Goal: Check status: Check status

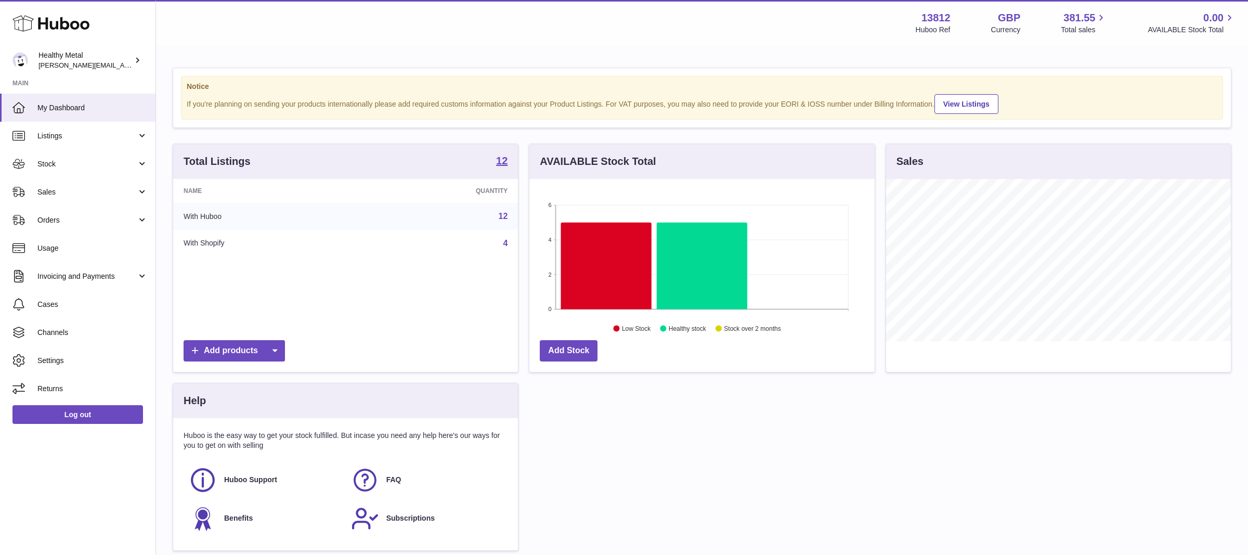
scroll to position [162, 345]
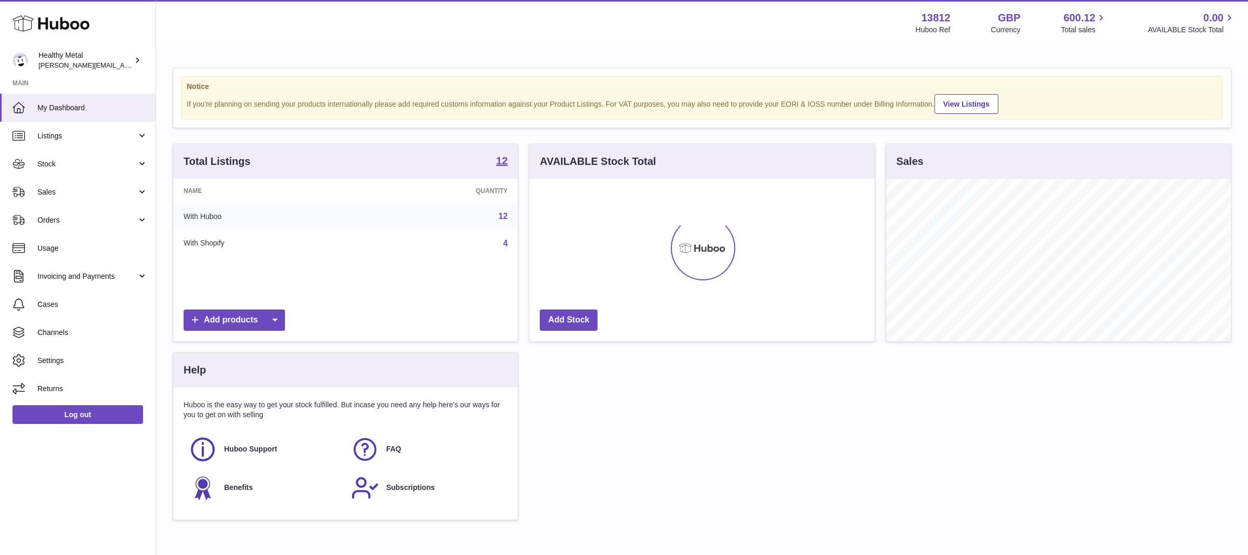
scroll to position [162, 345]
click at [78, 164] on span "Stock" at bounding box center [86, 164] width 99 height 10
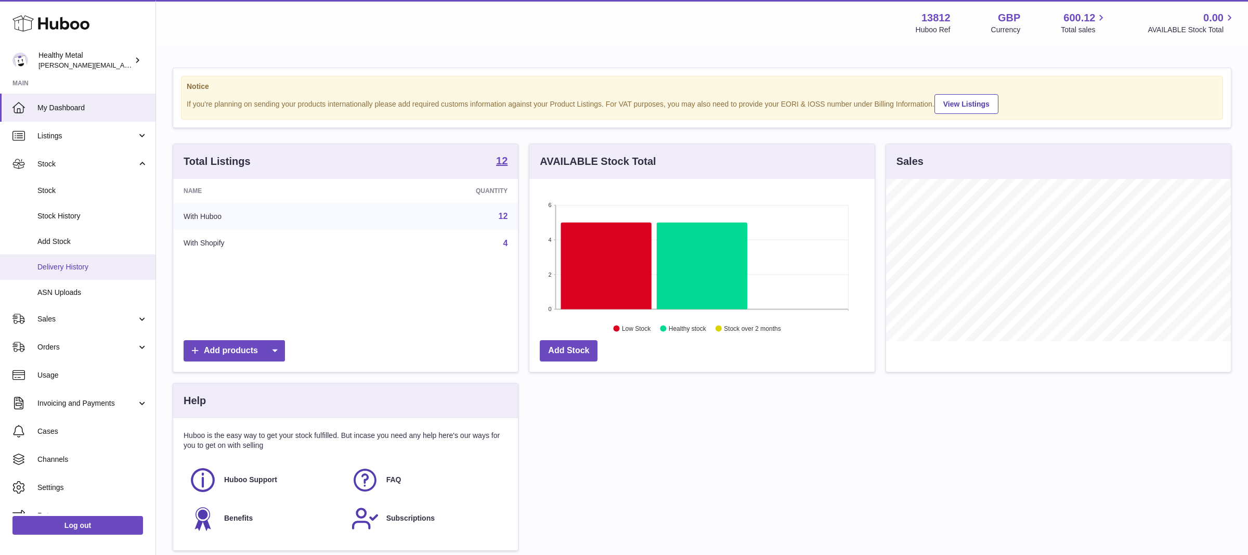
click at [63, 266] on span "Delivery History" at bounding box center [92, 267] width 110 height 10
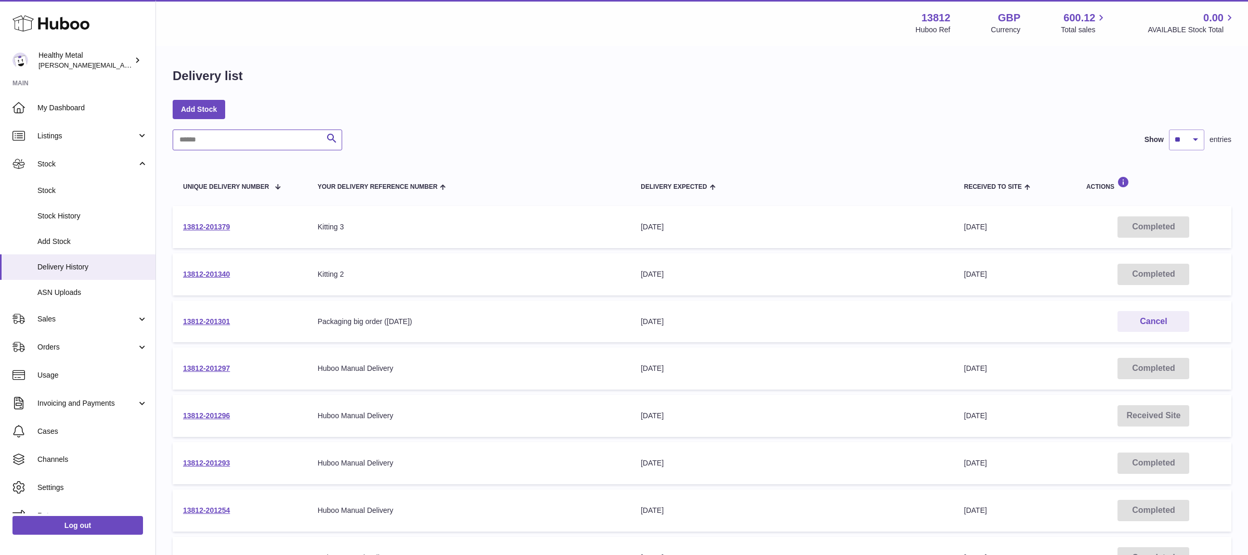
click at [278, 134] on input "text" at bounding box center [257, 139] width 169 height 21
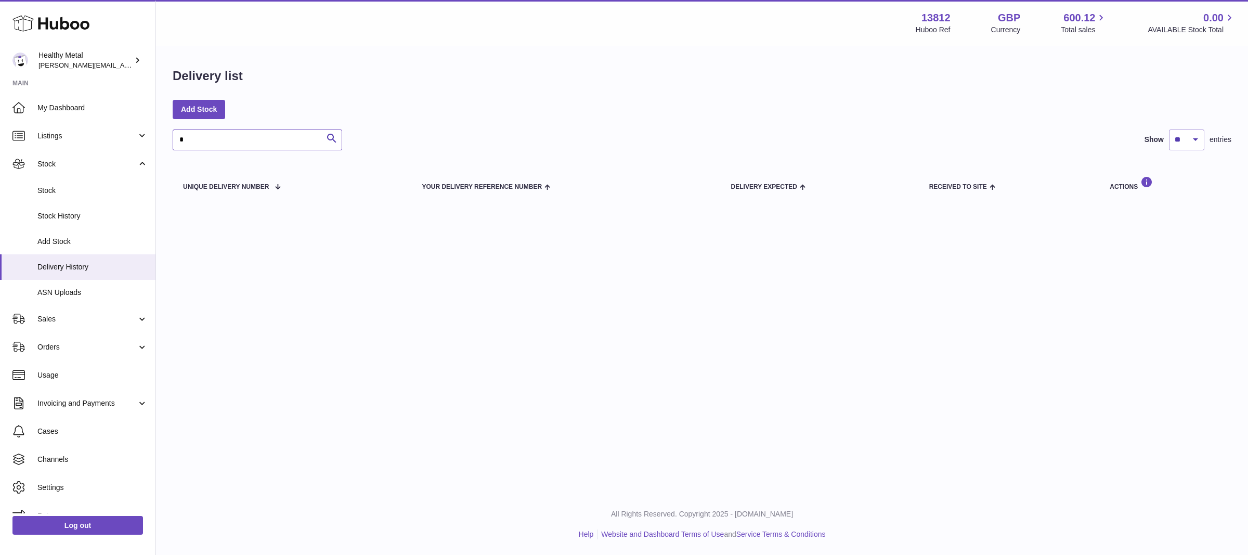
type input "*"
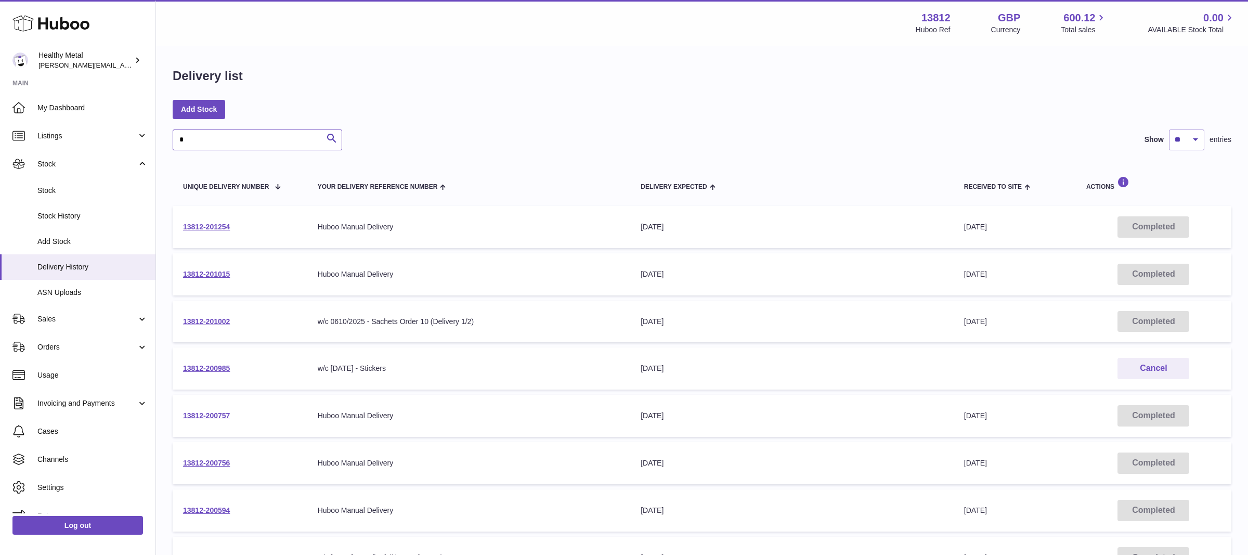
scroll to position [231, 0]
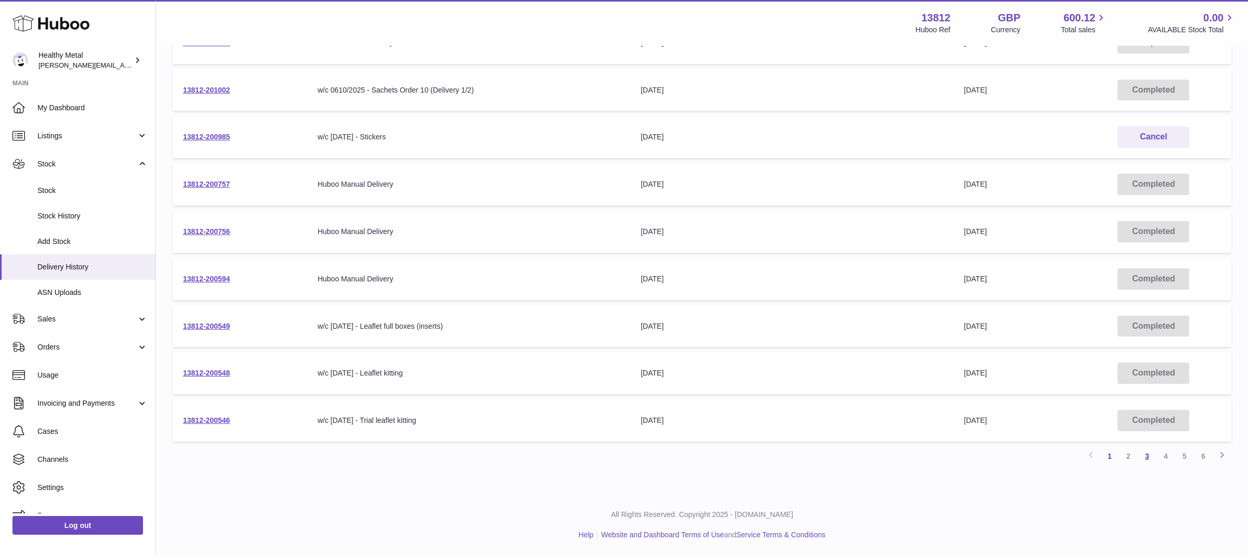
click at [1149, 456] on link "3" at bounding box center [1146, 456] width 19 height 19
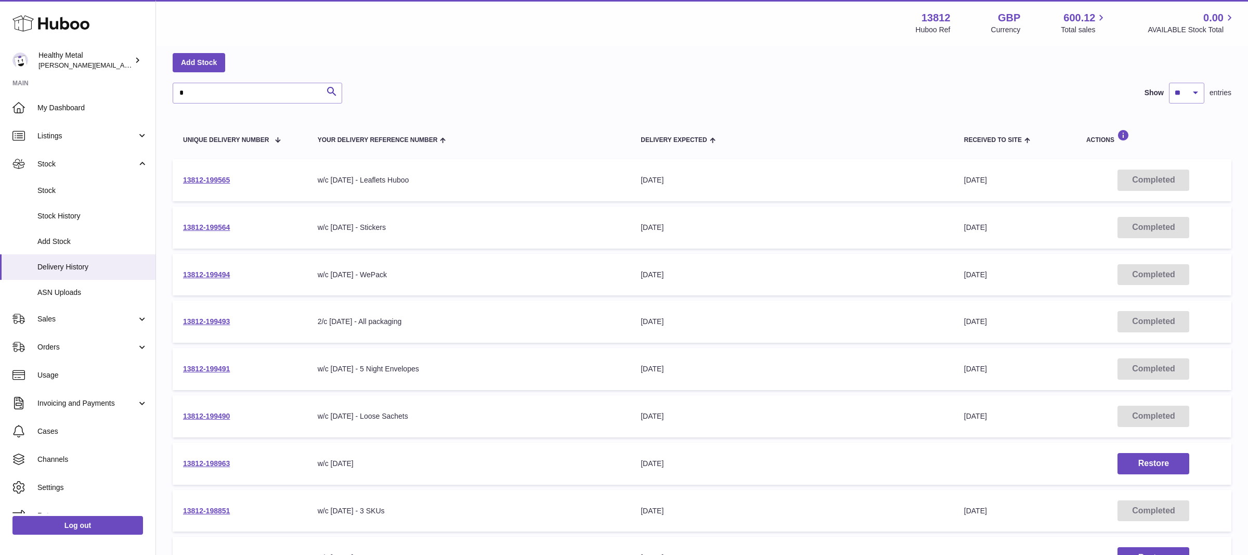
scroll to position [231, 0]
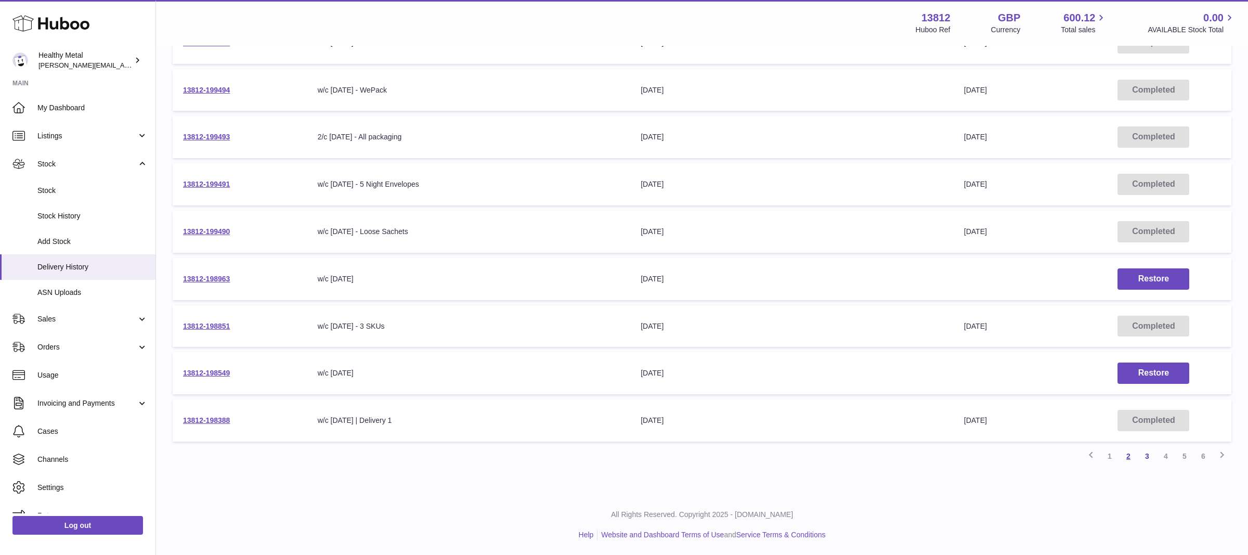
click at [1127, 459] on link "2" at bounding box center [1128, 456] width 19 height 19
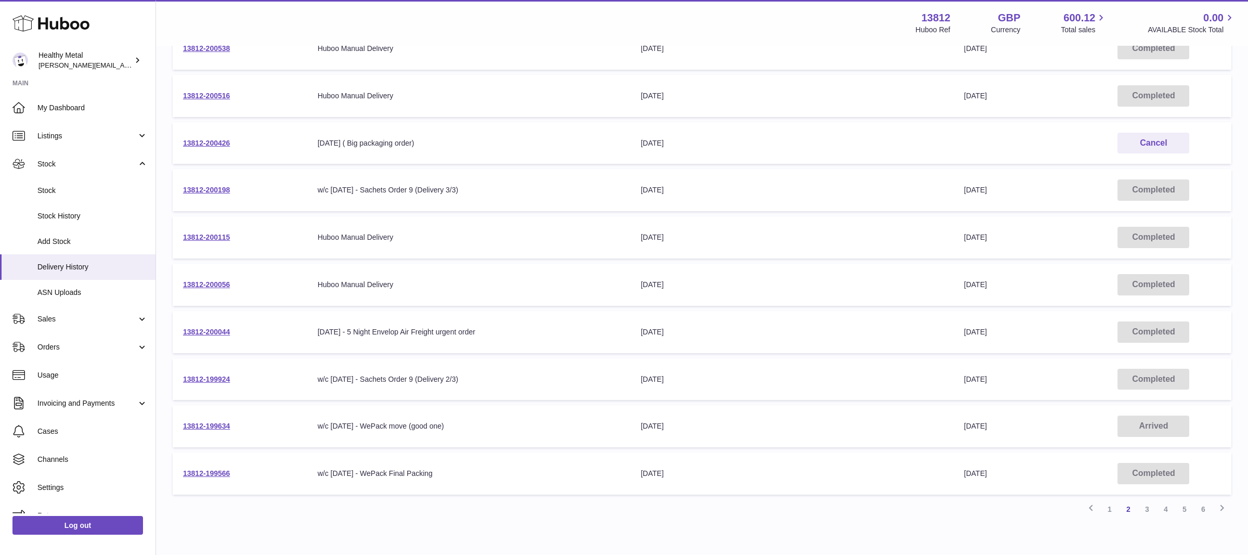
scroll to position [231, 0]
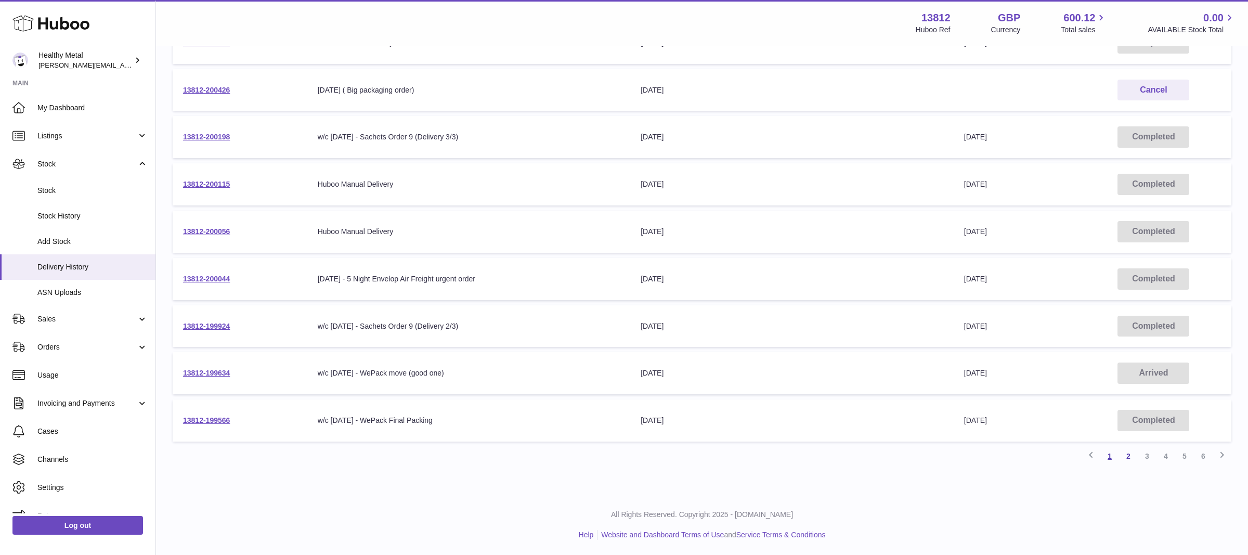
click at [1114, 461] on link "1" at bounding box center [1109, 456] width 19 height 19
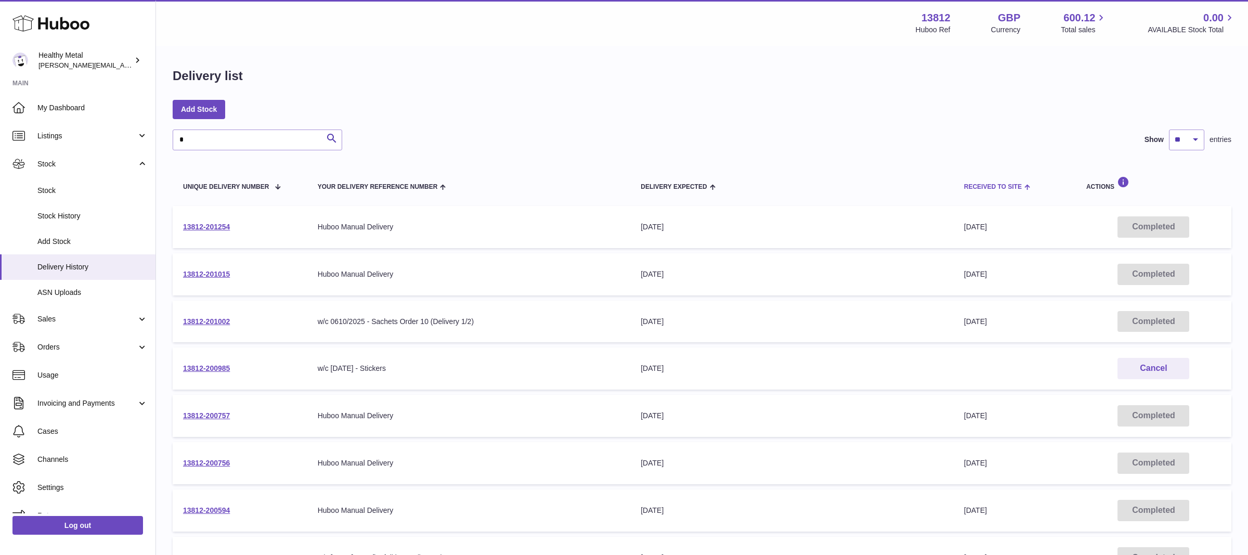
click at [995, 186] on span "Received to Site" at bounding box center [993, 186] width 58 height 7
click at [213, 229] on link "13812-199491" at bounding box center [206, 226] width 47 height 8
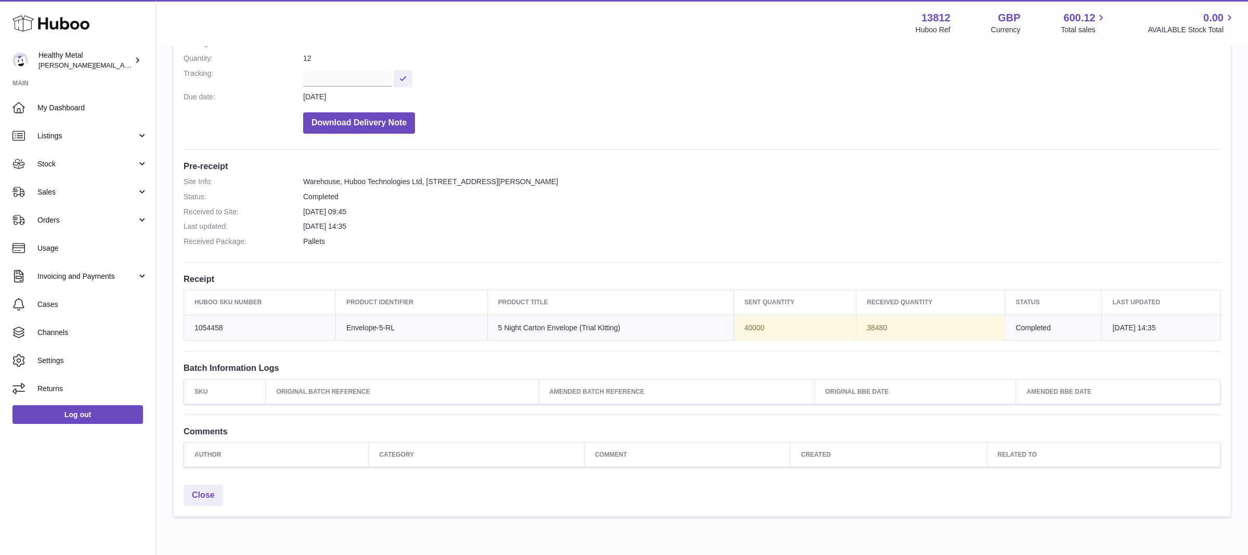
scroll to position [211, 0]
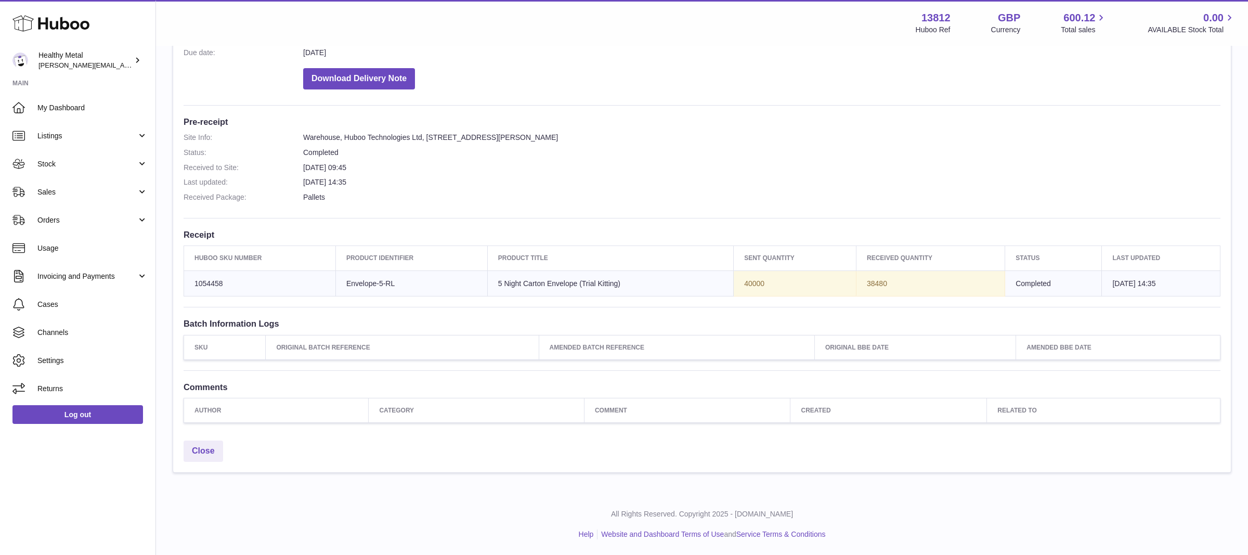
click at [698, 436] on div "Close" at bounding box center [701, 453] width 1057 height 37
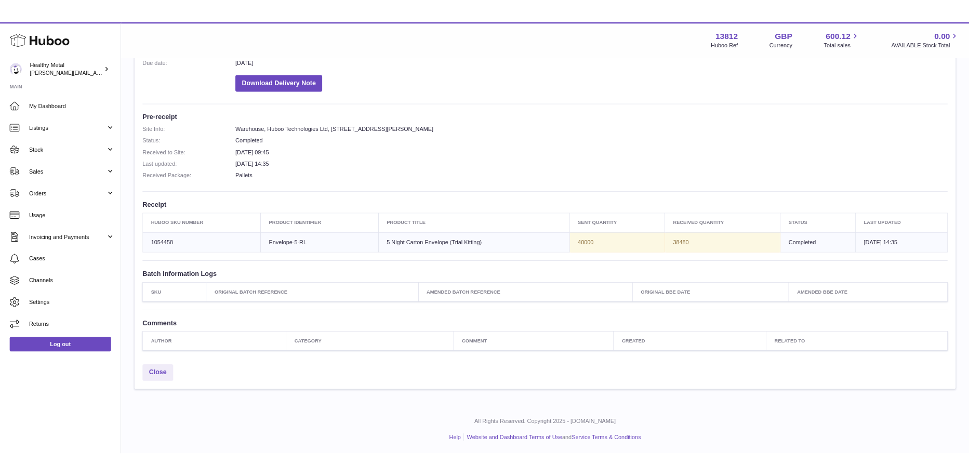
scroll to position [206, 0]
